Goal: Find specific page/section: Find specific page/section

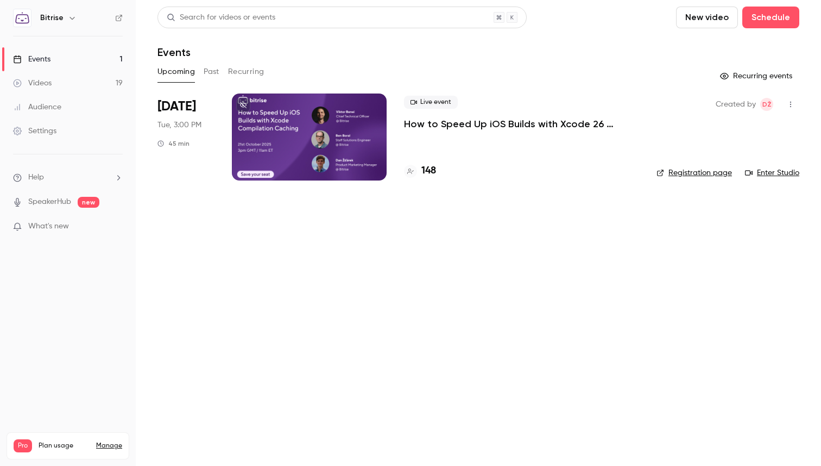
click at [211, 71] on button "Past" at bounding box center [212, 71] width 16 height 17
